Goal: Communication & Community: Share content

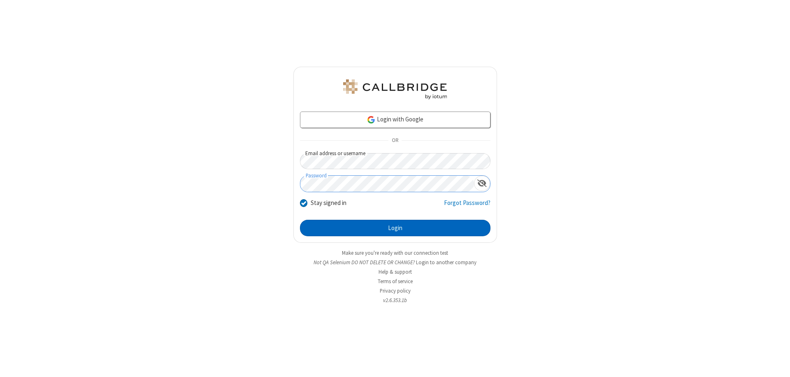
click at [395, 228] on button "Login" at bounding box center [395, 228] width 191 height 16
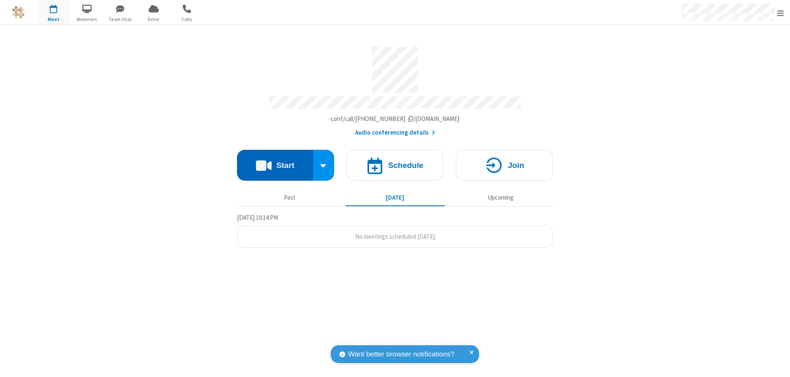
click at [275, 161] on button "Start" at bounding box center [275, 165] width 76 height 31
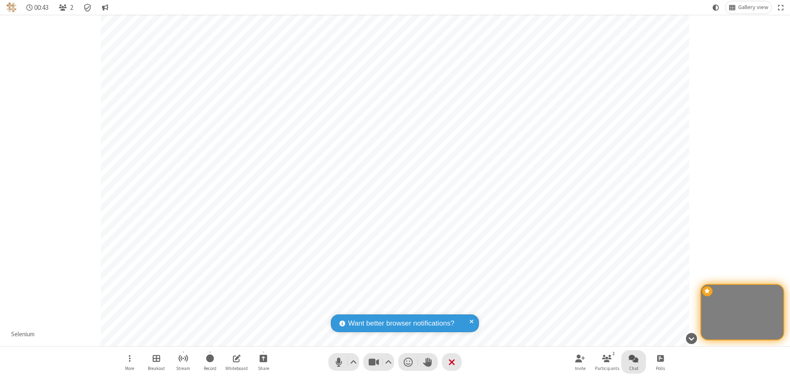
click at [634, 358] on span "Open chat" at bounding box center [634, 358] width 10 height 10
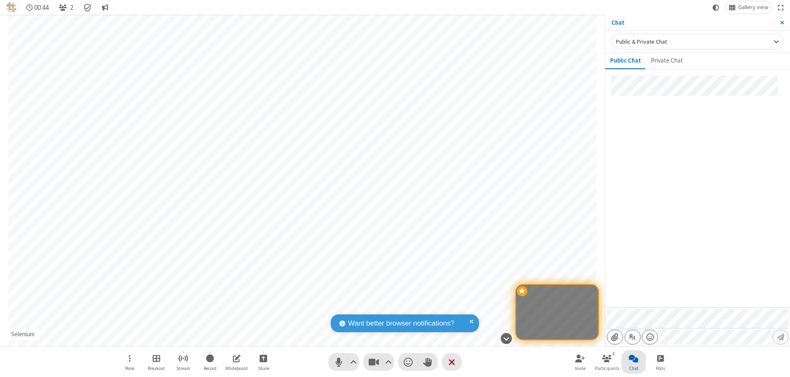
type input "C:\fakepath\doc_test.docx"
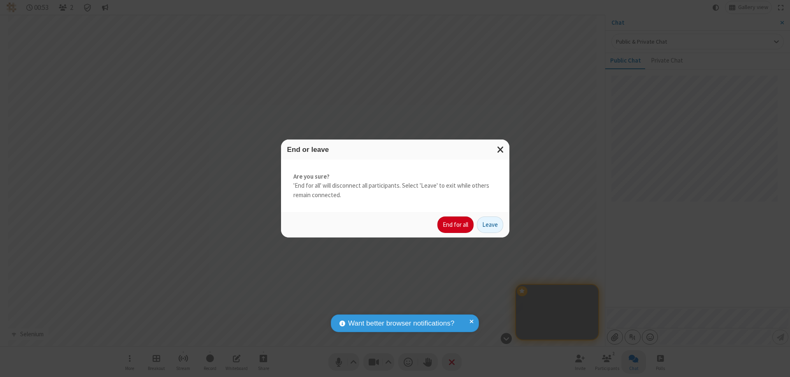
click at [456, 225] on button "End for all" at bounding box center [456, 225] width 36 height 16
